Goal: Task Accomplishment & Management: Complete application form

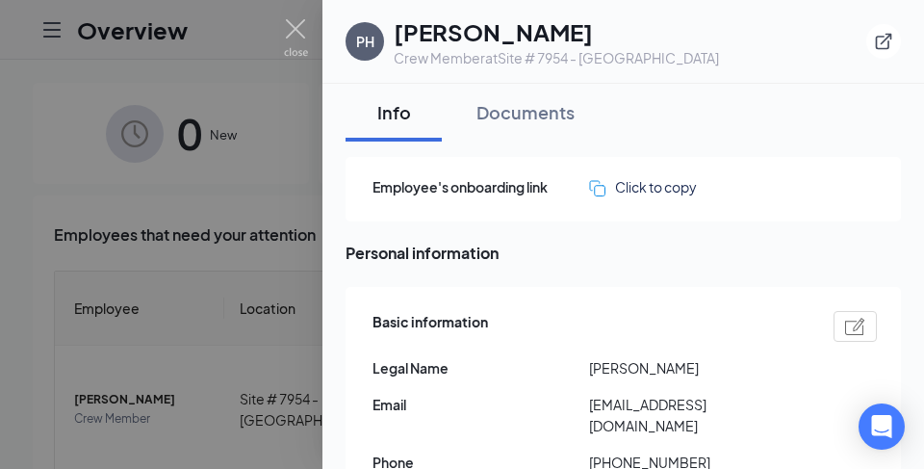
click at [177, 291] on div at bounding box center [462, 234] width 924 height 469
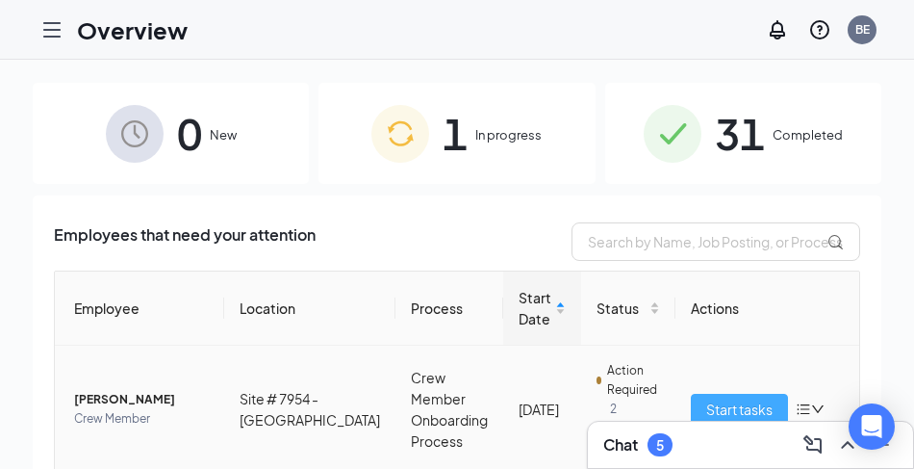
click at [707, 411] on span "Start tasks" at bounding box center [740, 408] width 66 height 21
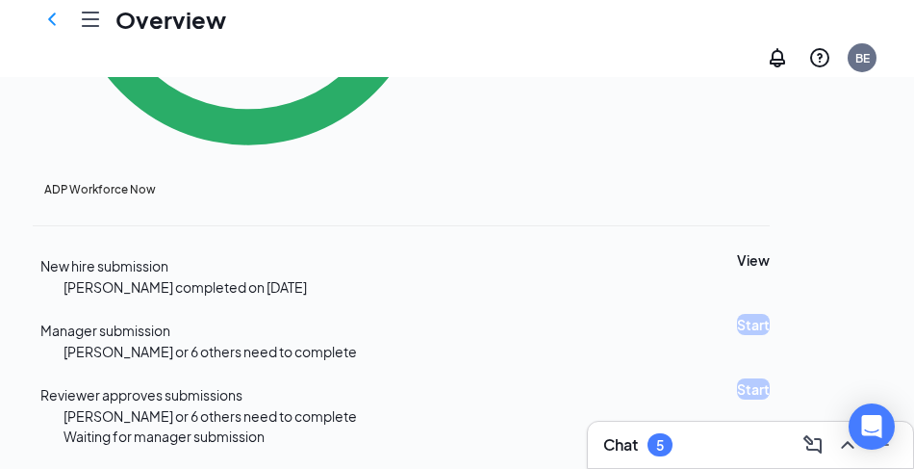
scroll to position [1629, 0]
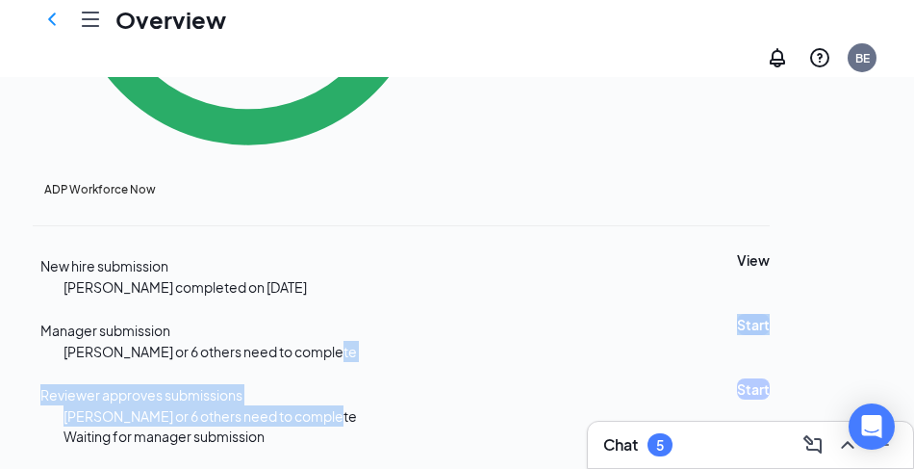
drag, startPoint x: 913, startPoint y: 381, endPoint x: 904, endPoint y: 302, distance: 79.5
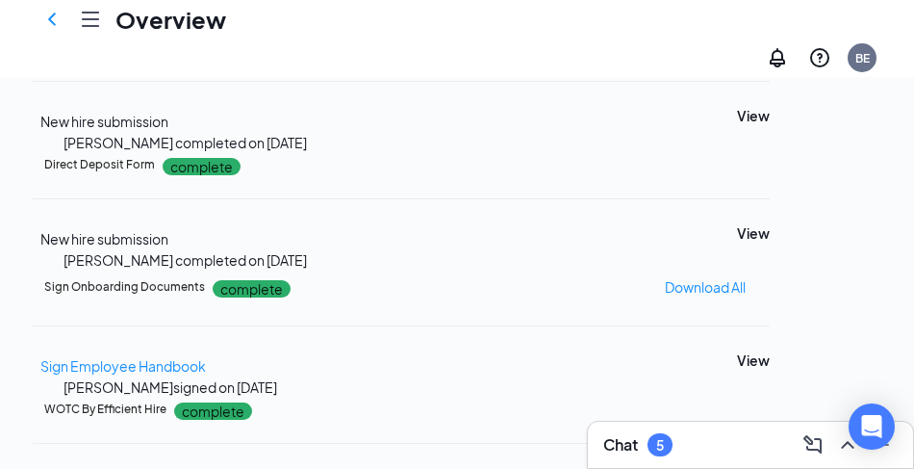
scroll to position [676, 0]
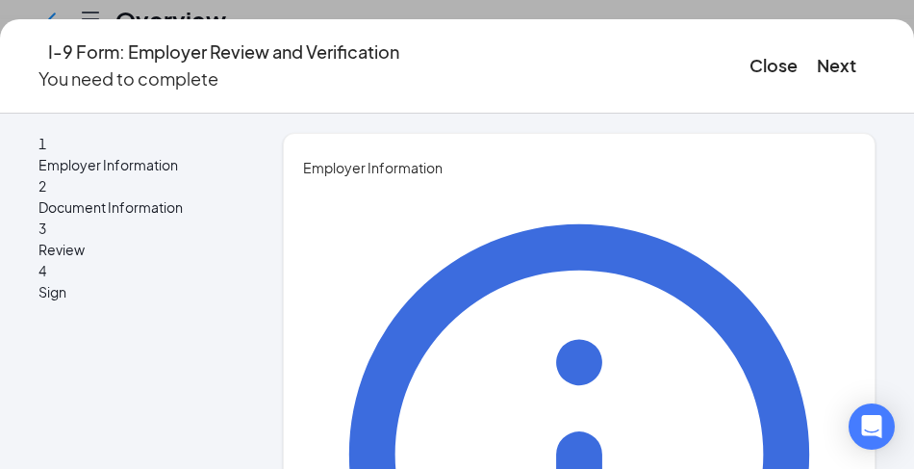
type input "[PERSON_NAME]"
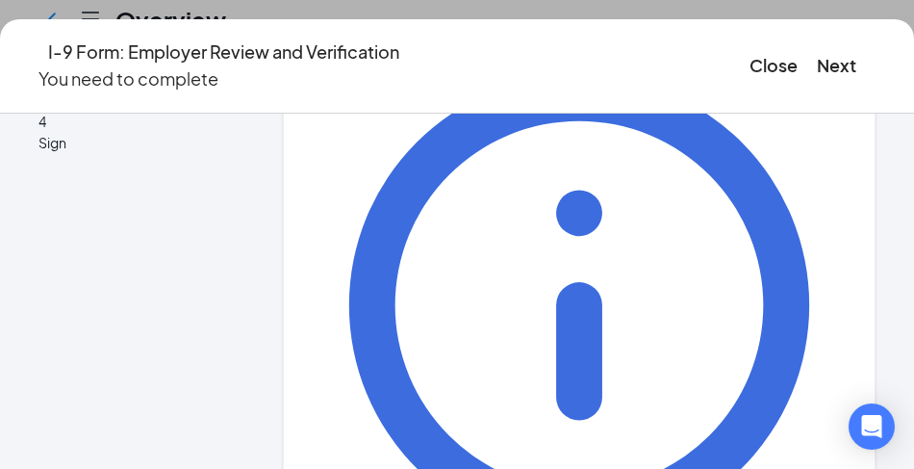
scroll to position [170, 0]
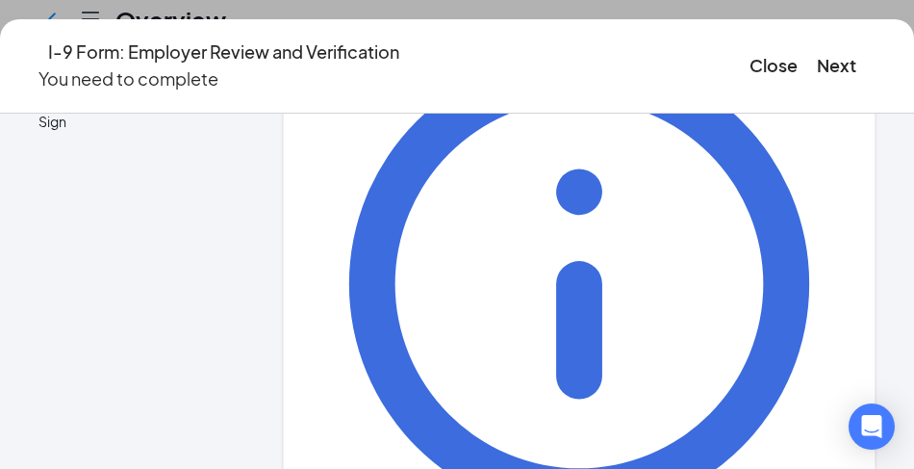
type input "General Manager"
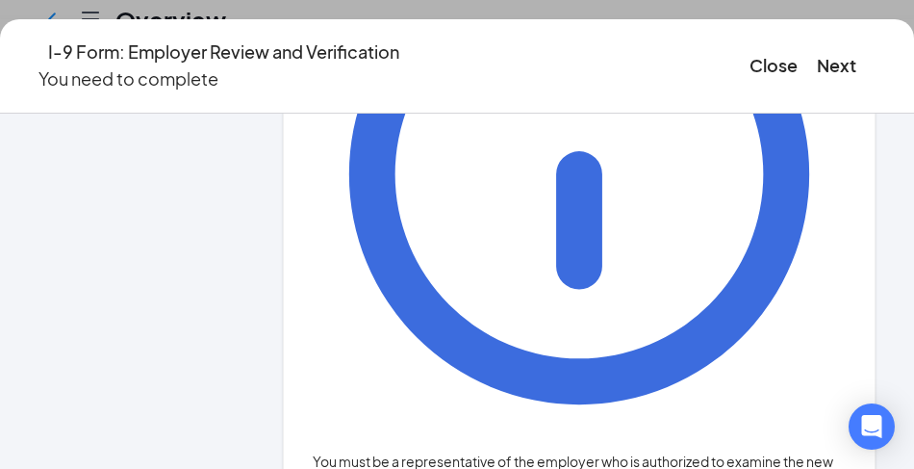
scroll to position [281, 0]
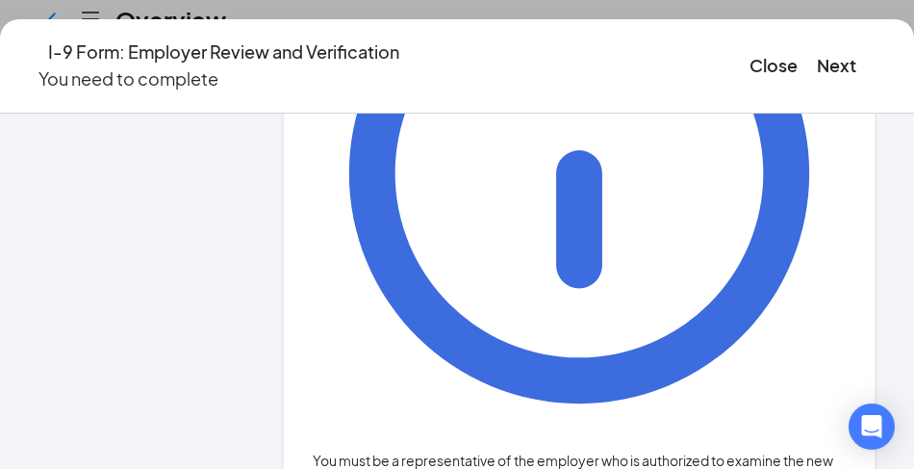
type input "b"
type input "[EMAIL_ADDRESS][DOMAIN_NAME]"
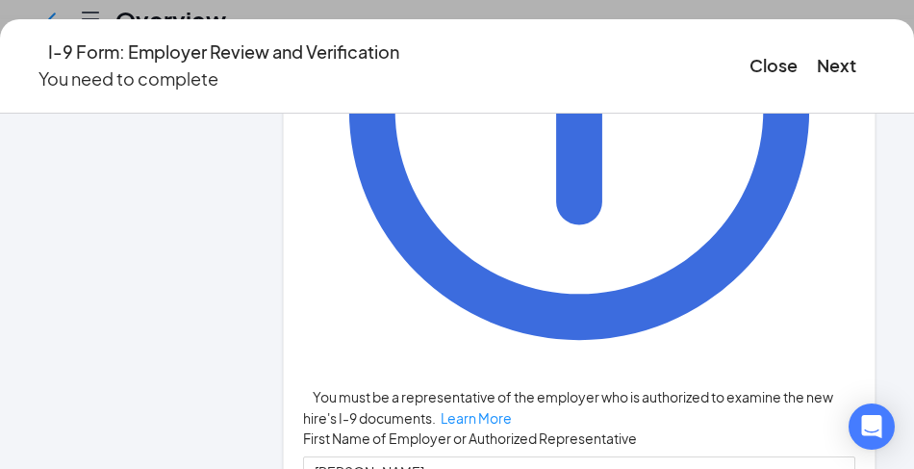
scroll to position [347, 0]
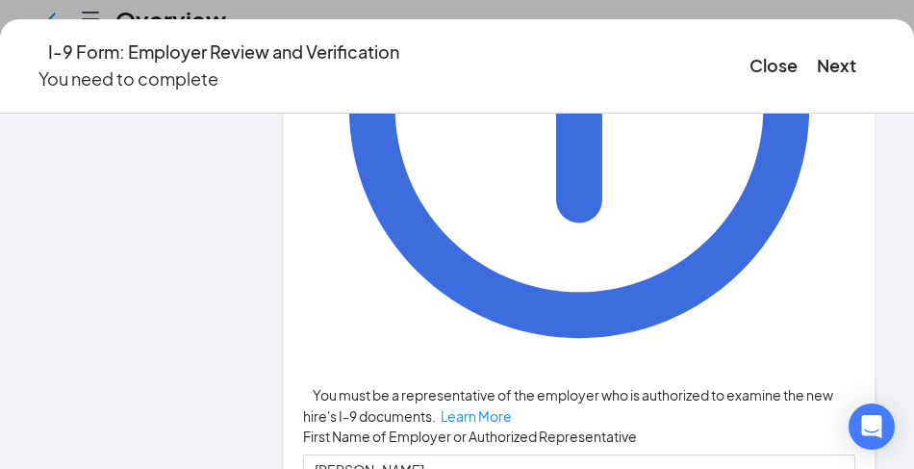
type input "4043495611"
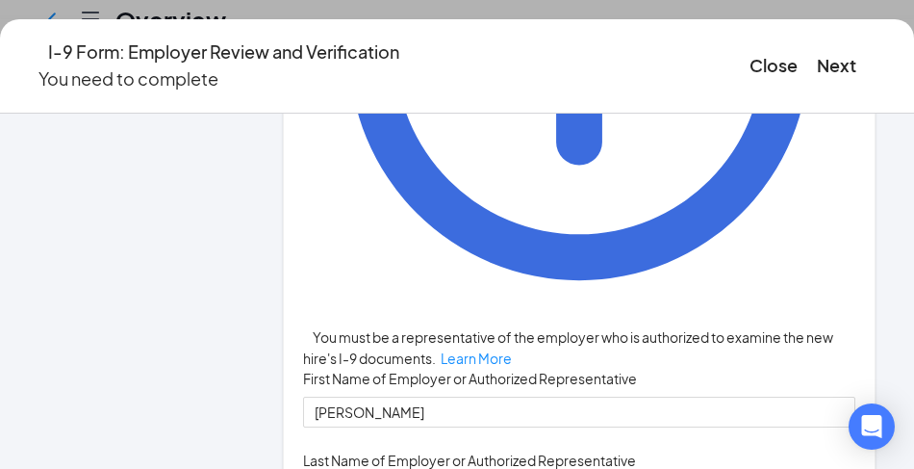
scroll to position [415, 0]
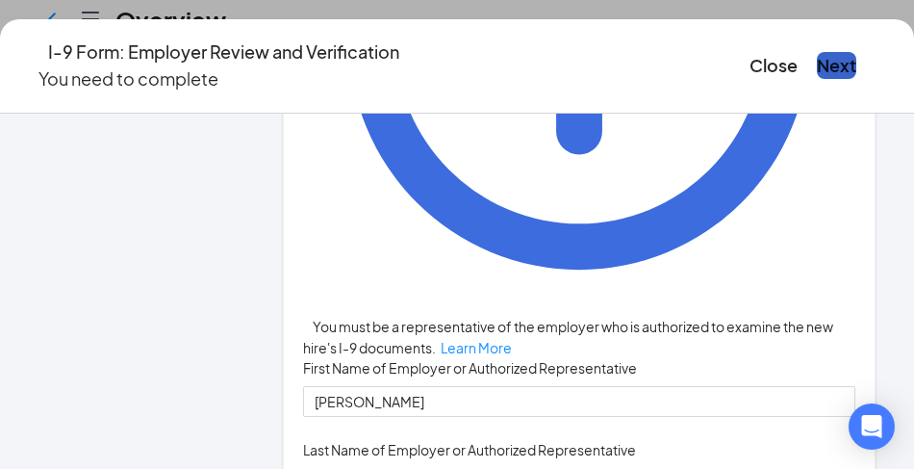
click at [817, 56] on button "Next" at bounding box center [836, 65] width 39 height 27
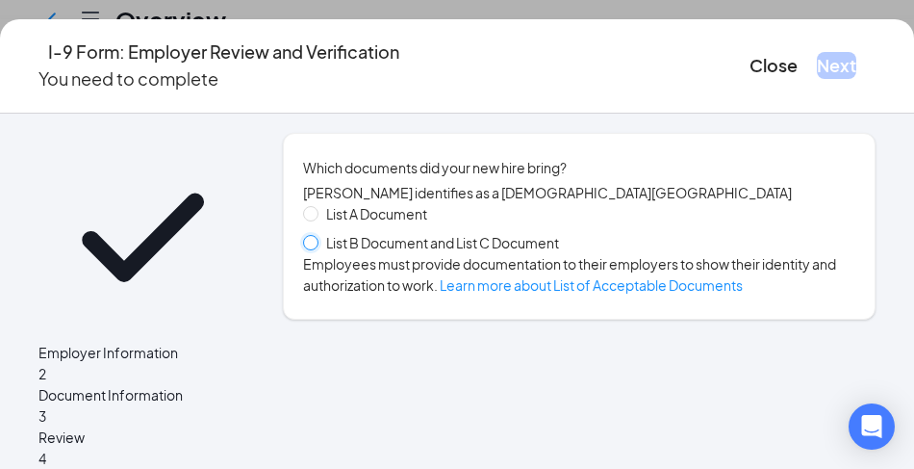
click at [317, 248] on input "List B Document and List C Document" at bounding box center [309, 241] width 13 height 13
radio input "true"
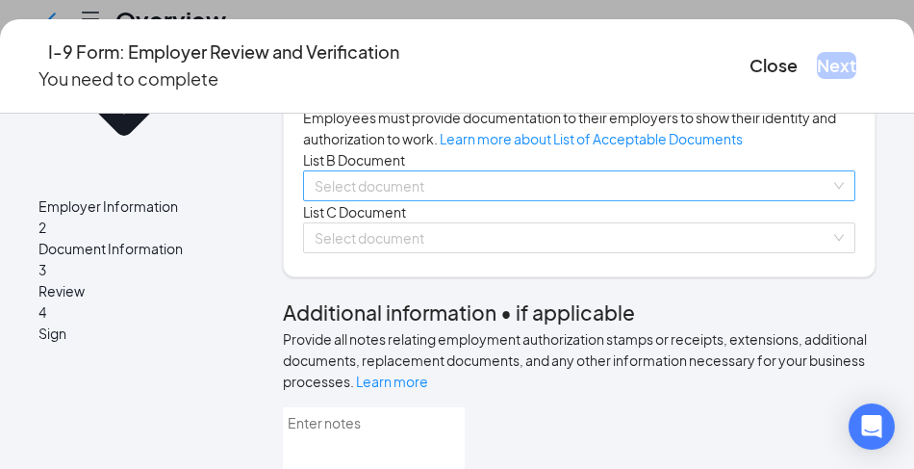
scroll to position [154, 0]
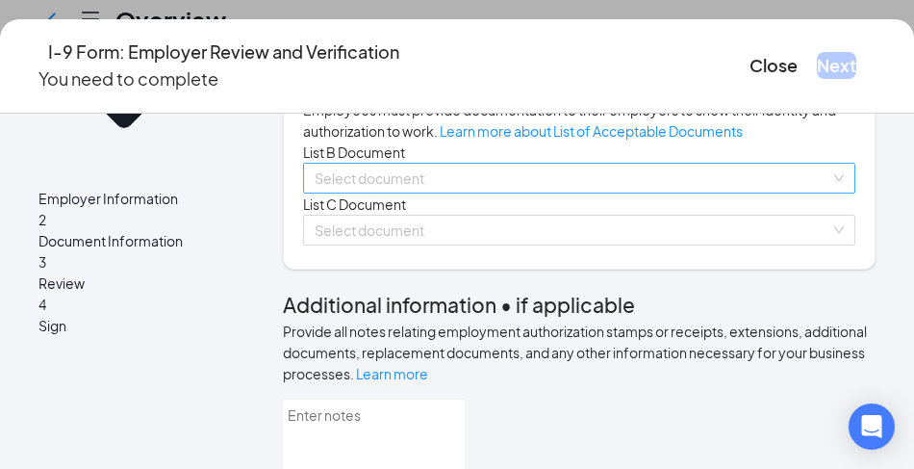
click at [741, 193] on div "Select document" at bounding box center [579, 178] width 553 height 31
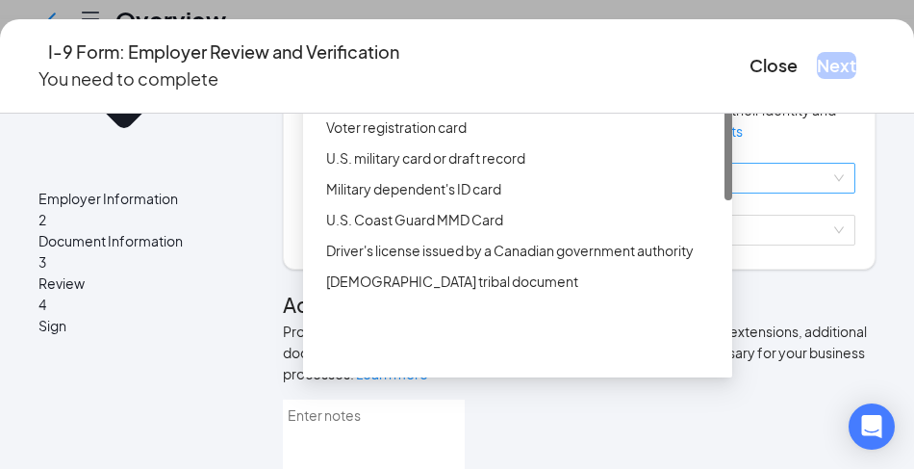
click at [429, 76] on div "ID Card issued by federal, state, or local government agency" at bounding box center [523, 65] width 395 height 21
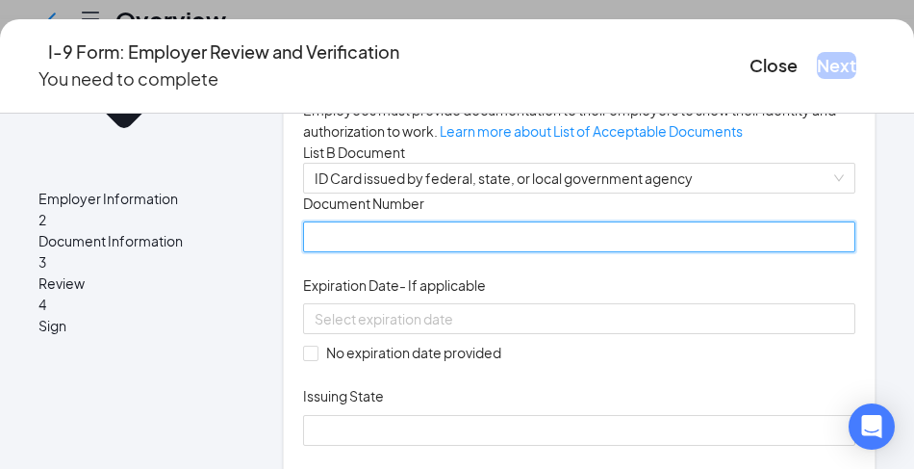
click at [382, 252] on input "Document Number" at bounding box center [579, 236] width 553 height 31
type input "0708438659"
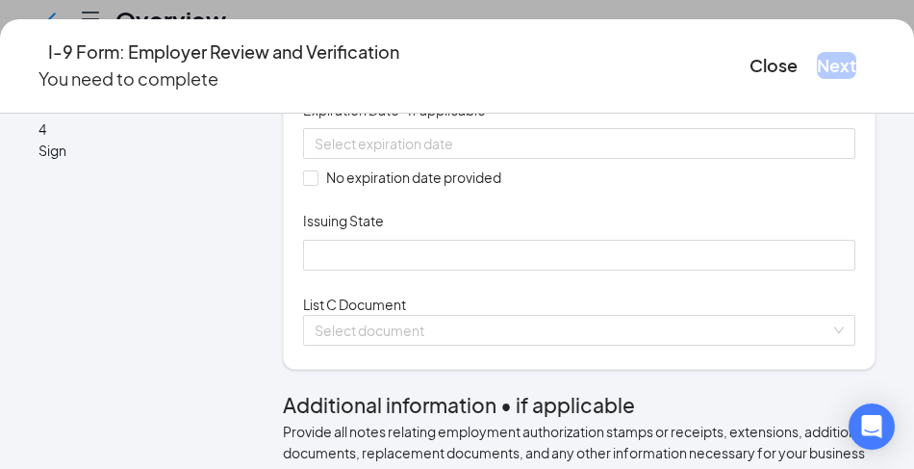
scroll to position [340, 0]
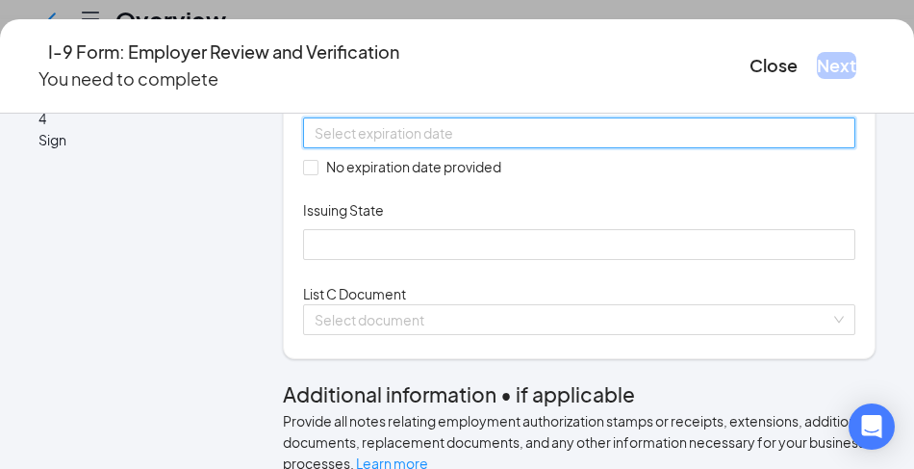
click at [386, 143] on input at bounding box center [578, 132] width 526 height 21
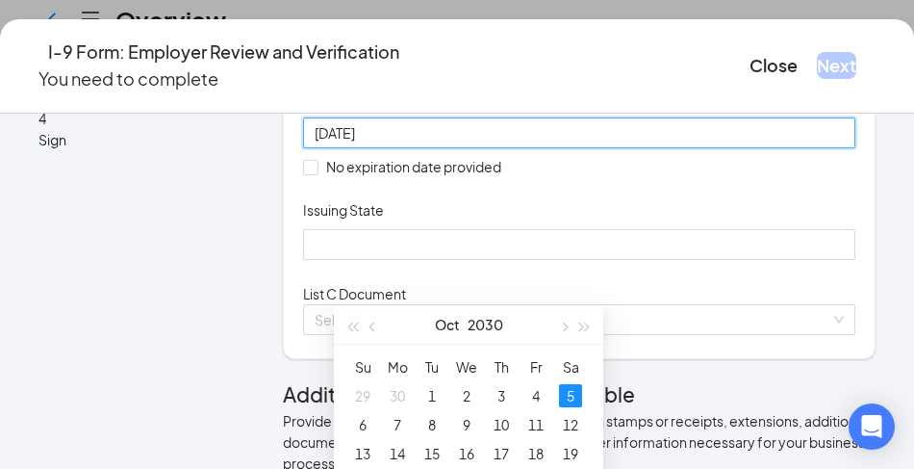
type input "[DATE]"
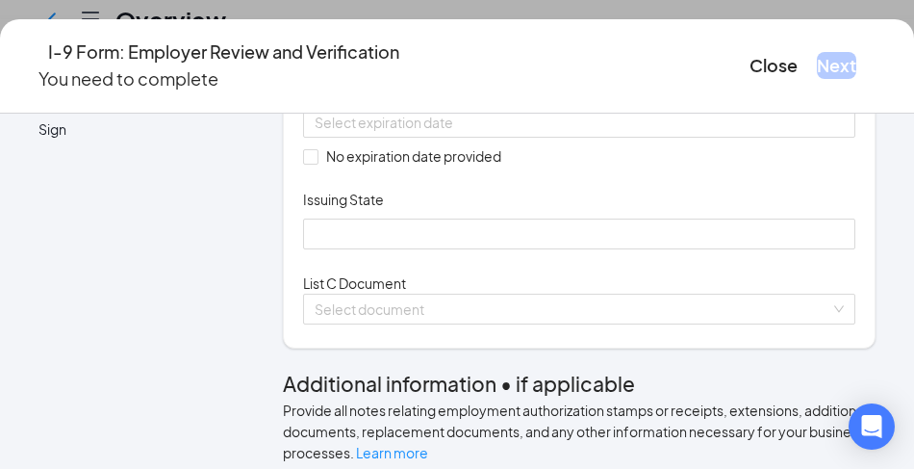
scroll to position [324, 0]
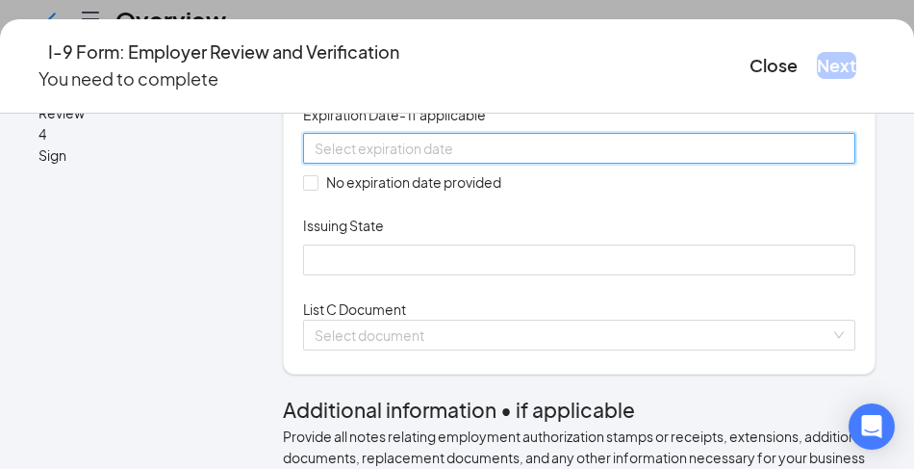
click at [389, 159] on input at bounding box center [578, 148] width 526 height 21
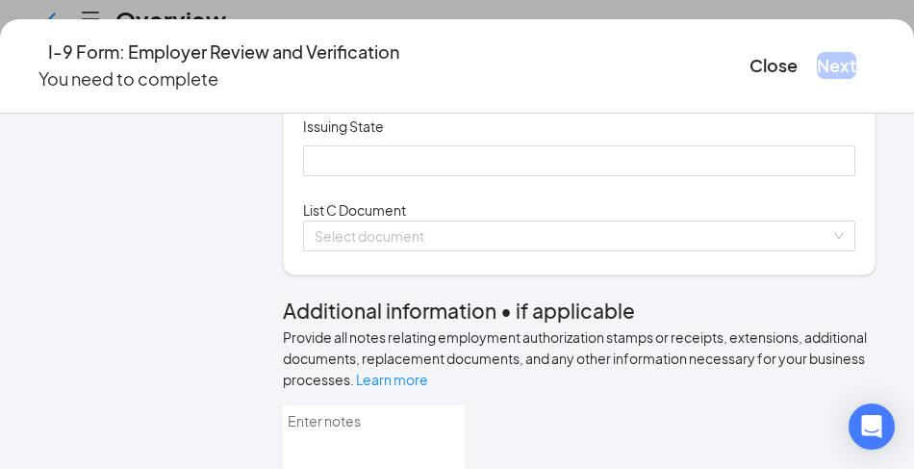
scroll to position [452, 0]
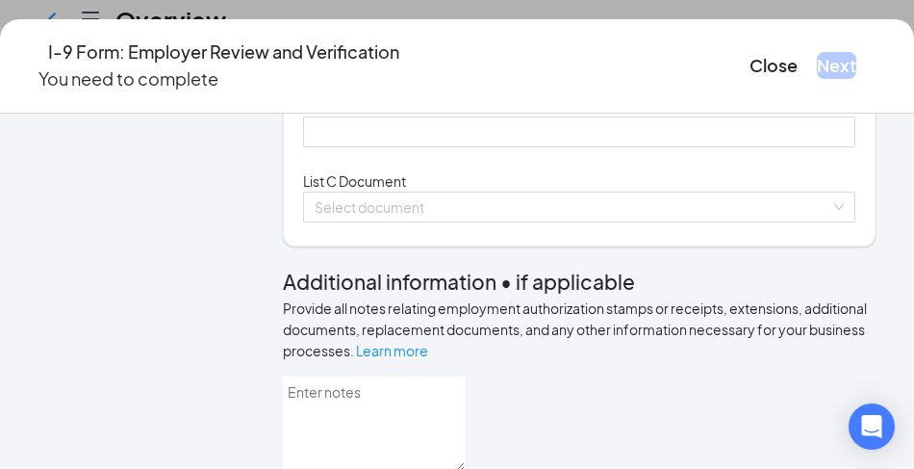
click at [653, 31] on div at bounding box center [579, 20] width 529 height 21
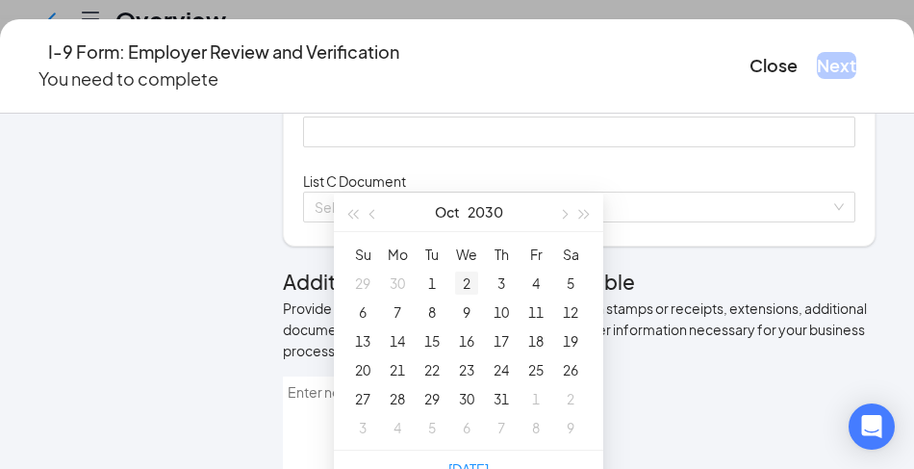
type input "[DATE]"
click at [468, 391] on div "30" at bounding box center [466, 398] width 23 height 23
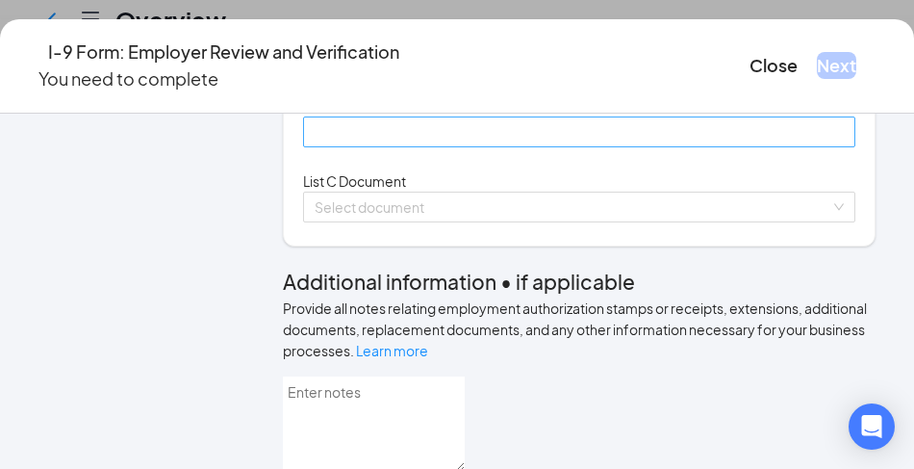
type input "[DATE]"
click at [367, 147] on input "Issuing State" at bounding box center [579, 131] width 553 height 31
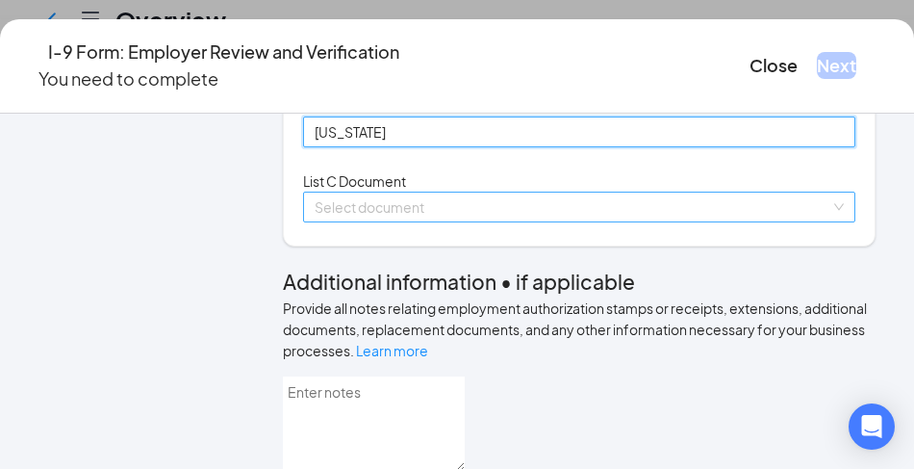
type input "[US_STATE]"
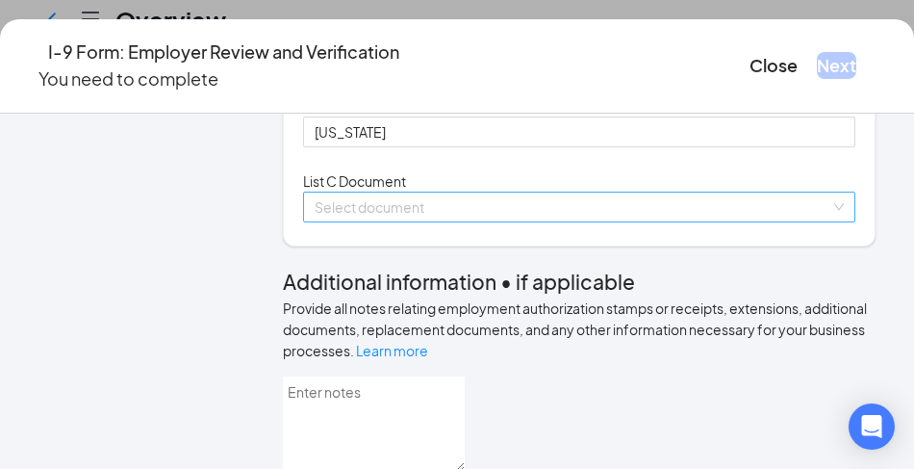
click at [391, 222] on div "Select document" at bounding box center [579, 207] width 553 height 31
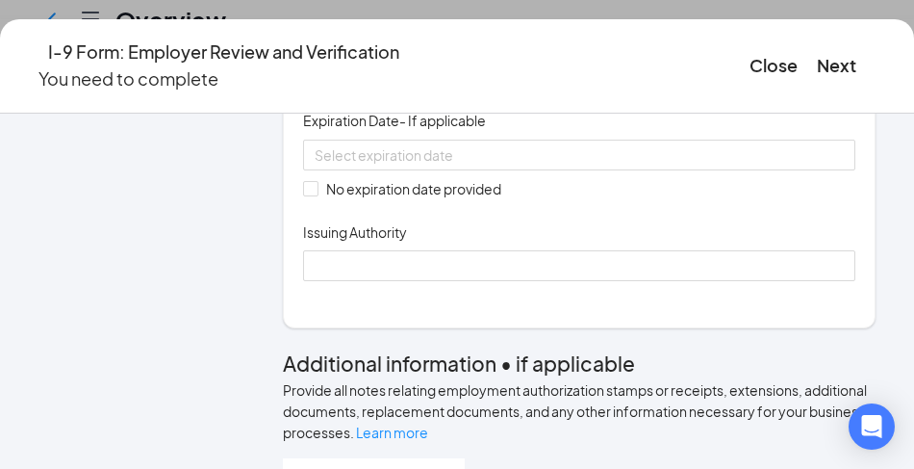
scroll to position [643, 0]
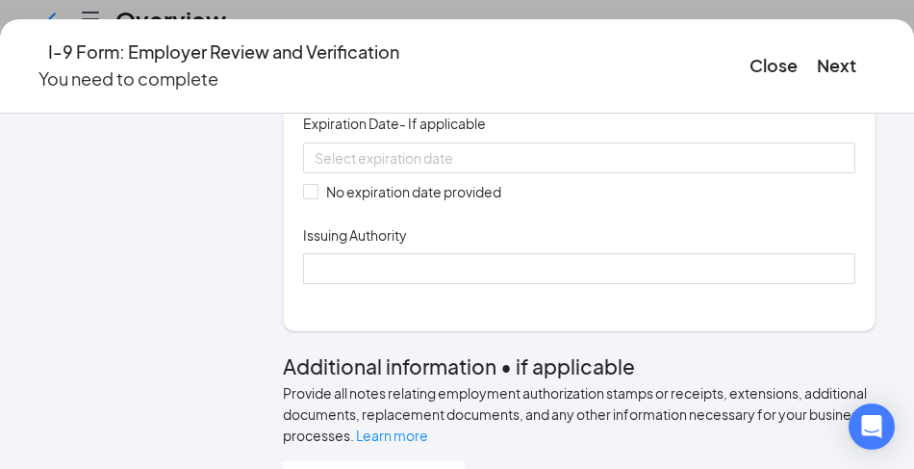
click at [385, 90] on input "Document Number" at bounding box center [579, 75] width 553 height 31
type input "335043576"
drag, startPoint x: 343, startPoint y: 424, endPoint x: 601, endPoint y: 362, distance: 265.2
click at [317, 197] on input "No expiration date provided" at bounding box center [309, 190] width 13 height 13
checkbox input "true"
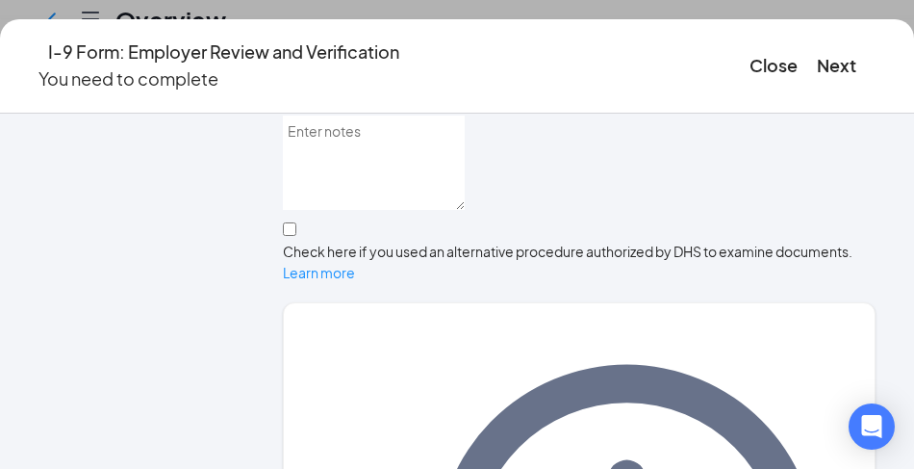
scroll to position [921, 0]
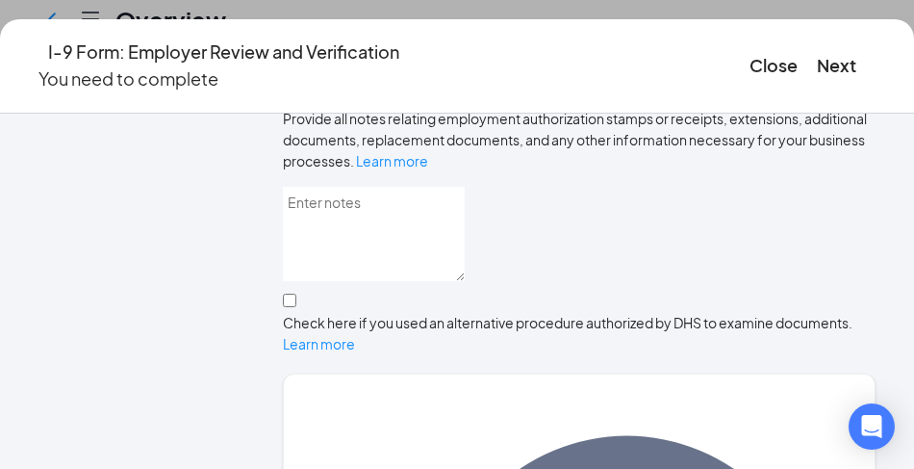
type input "Social Security Adminstrative"
click at [817, 54] on button "Next" at bounding box center [836, 65] width 39 height 27
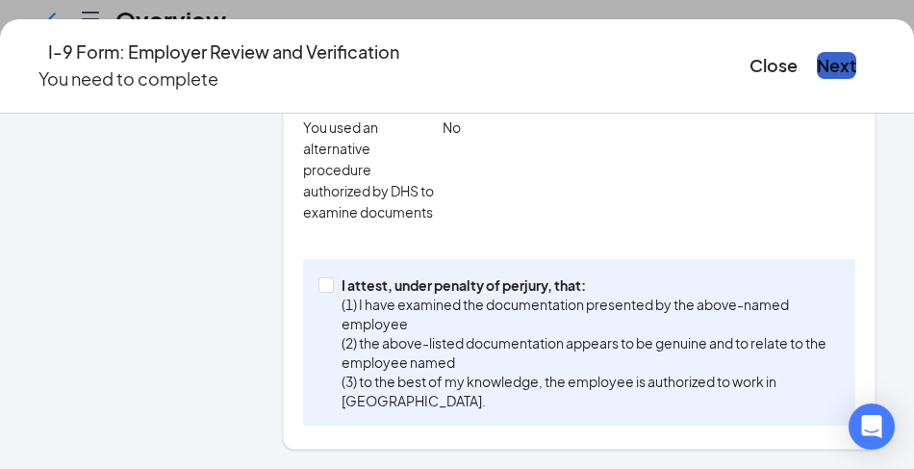
scroll to position [885, 0]
click at [817, 55] on button "Next" at bounding box center [836, 65] width 39 height 27
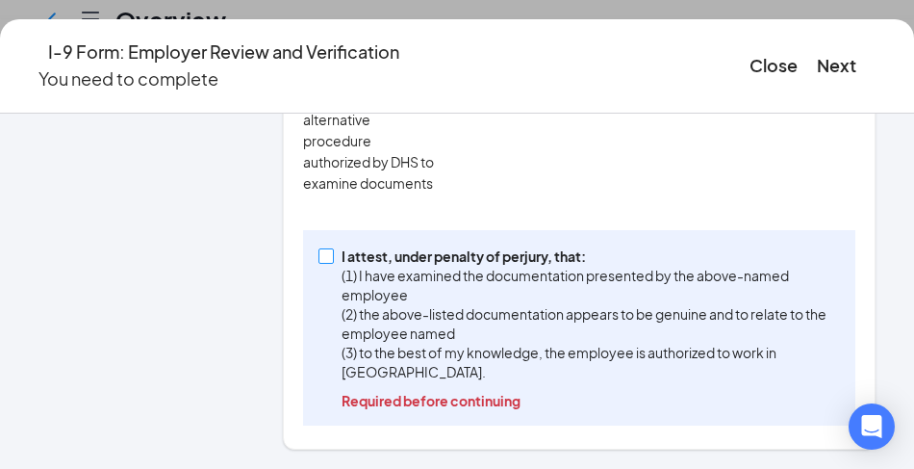
click at [332, 258] on input "I attest, under penalty of [PERSON_NAME], that: (1) I have examined the documen…" at bounding box center [325, 254] width 13 height 13
checkbox input "true"
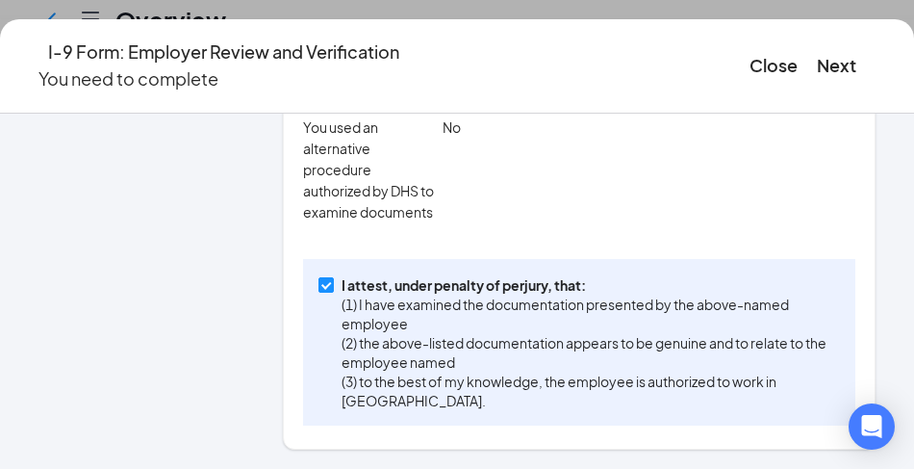
scroll to position [995, 0]
click at [817, 55] on button "Next" at bounding box center [836, 65] width 39 height 27
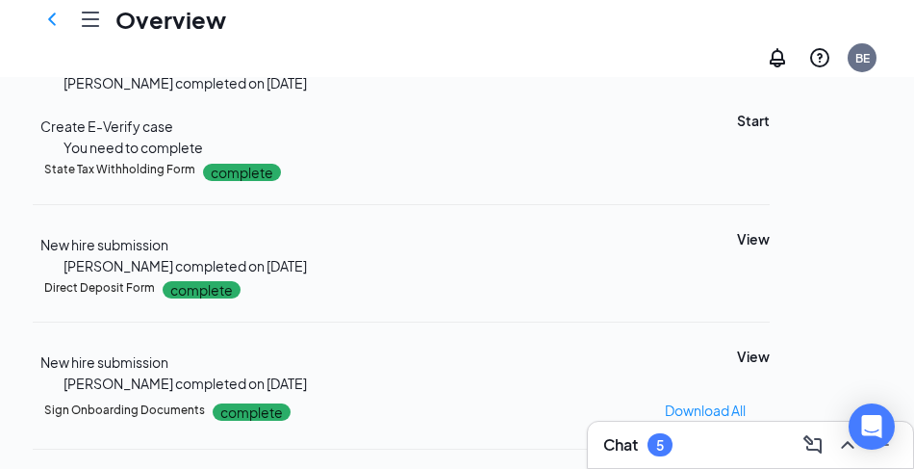
scroll to position [570, 0]
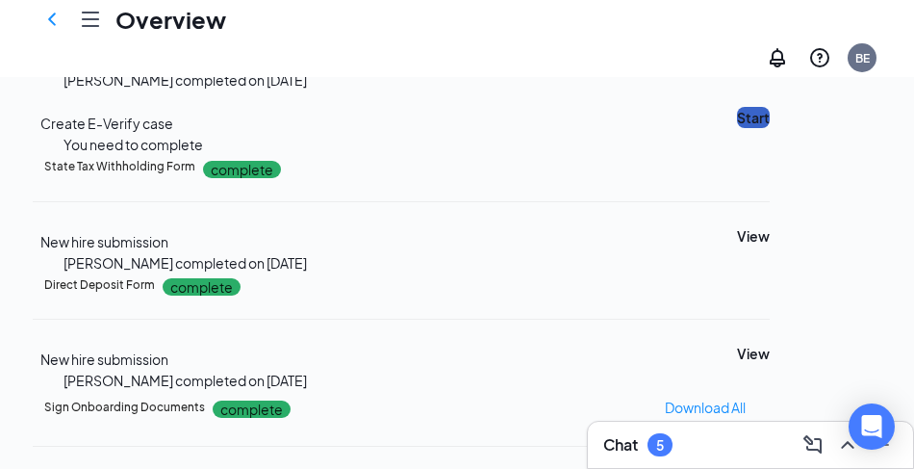
click at [764, 128] on button "Start" at bounding box center [753, 117] width 33 height 21
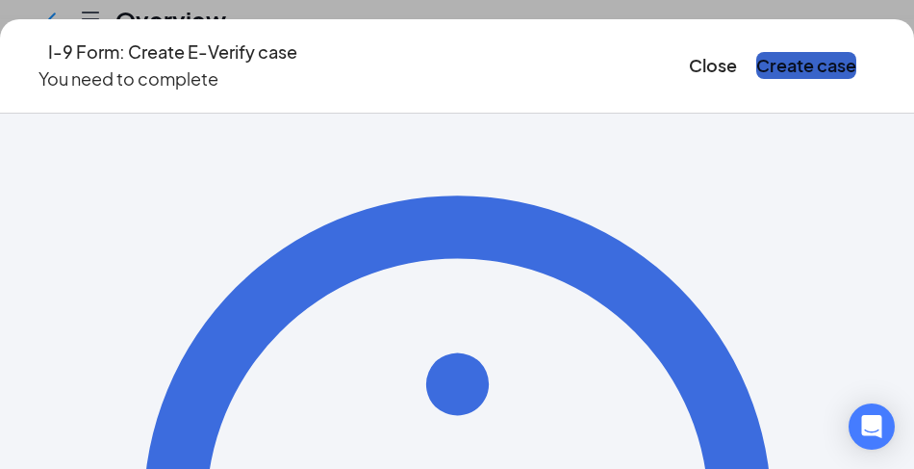
click at [757, 52] on button "Create case" at bounding box center [807, 65] width 100 height 27
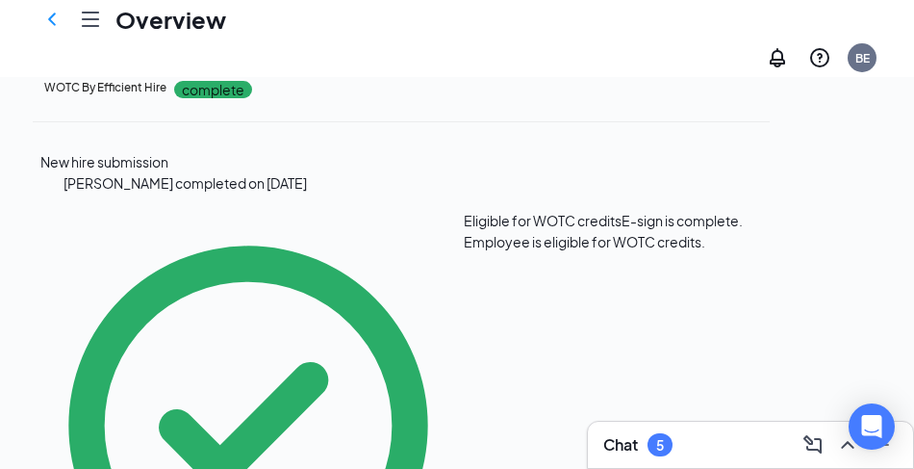
scroll to position [1441, 0]
